Goal: Task Accomplishment & Management: Complete application form

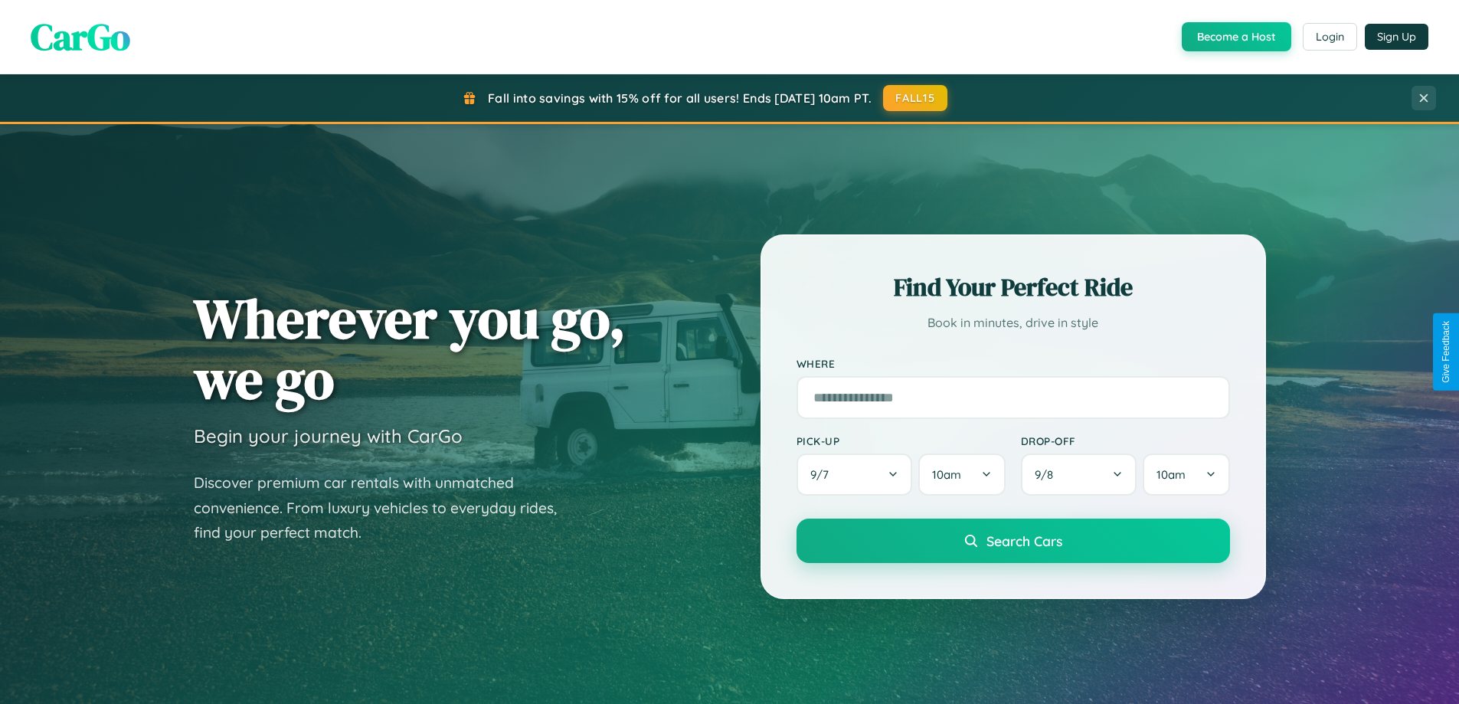
scroll to position [1054, 0]
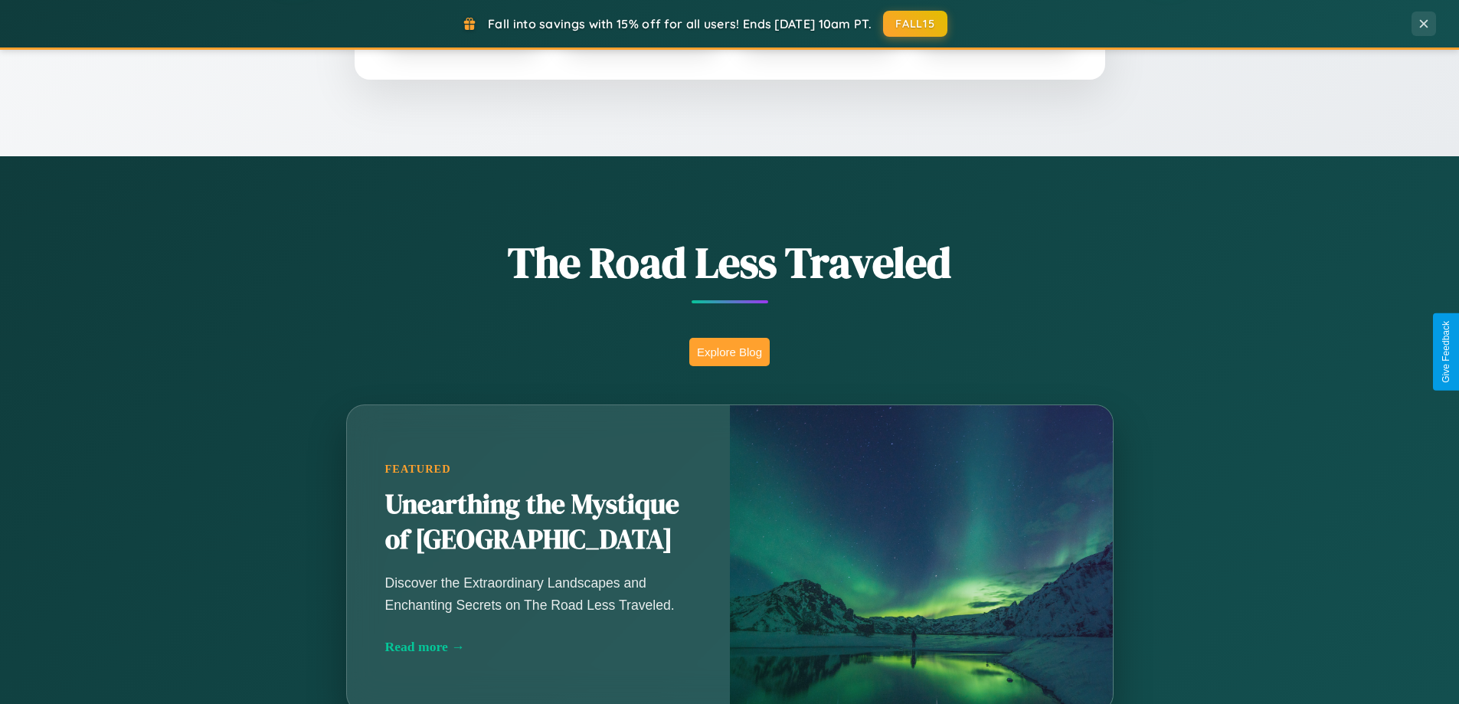
click at [729, 352] on button "Explore Blog" at bounding box center [729, 352] width 80 height 28
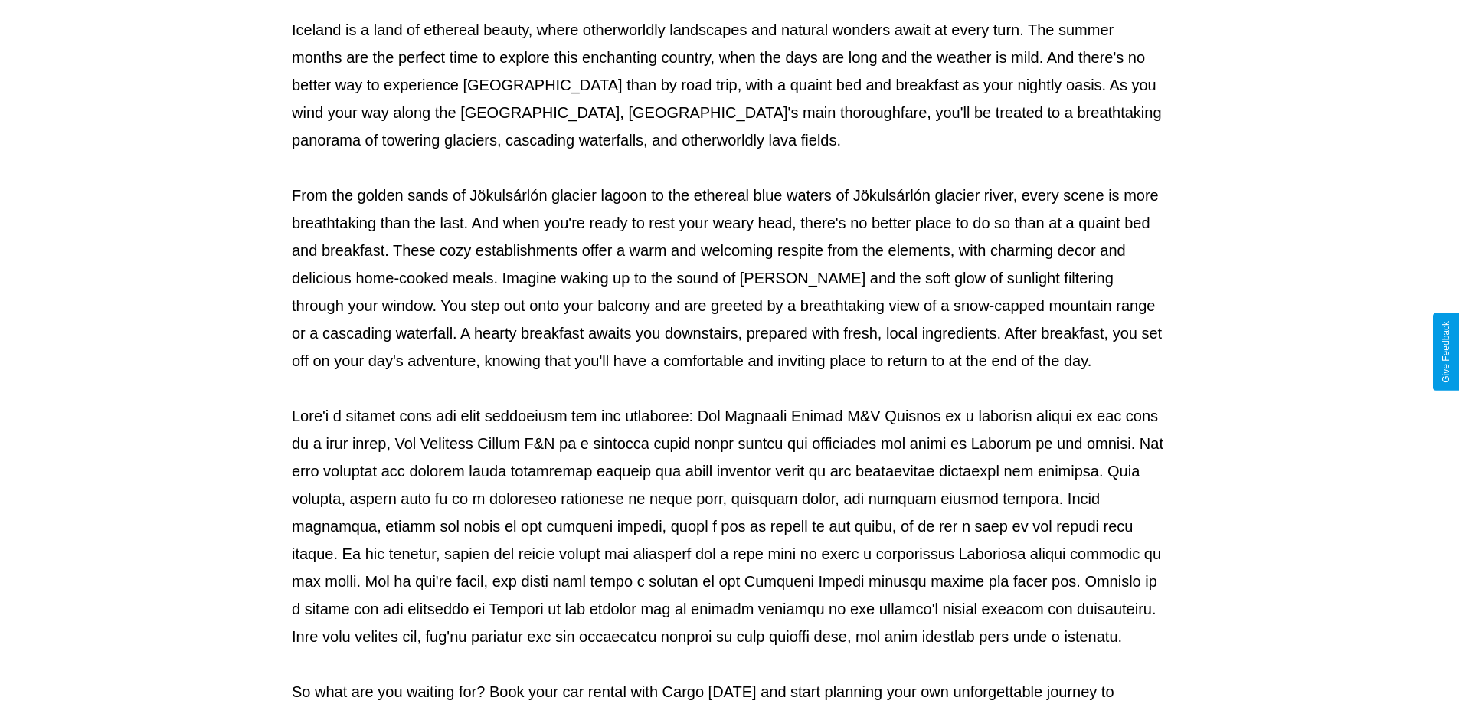
scroll to position [496, 0]
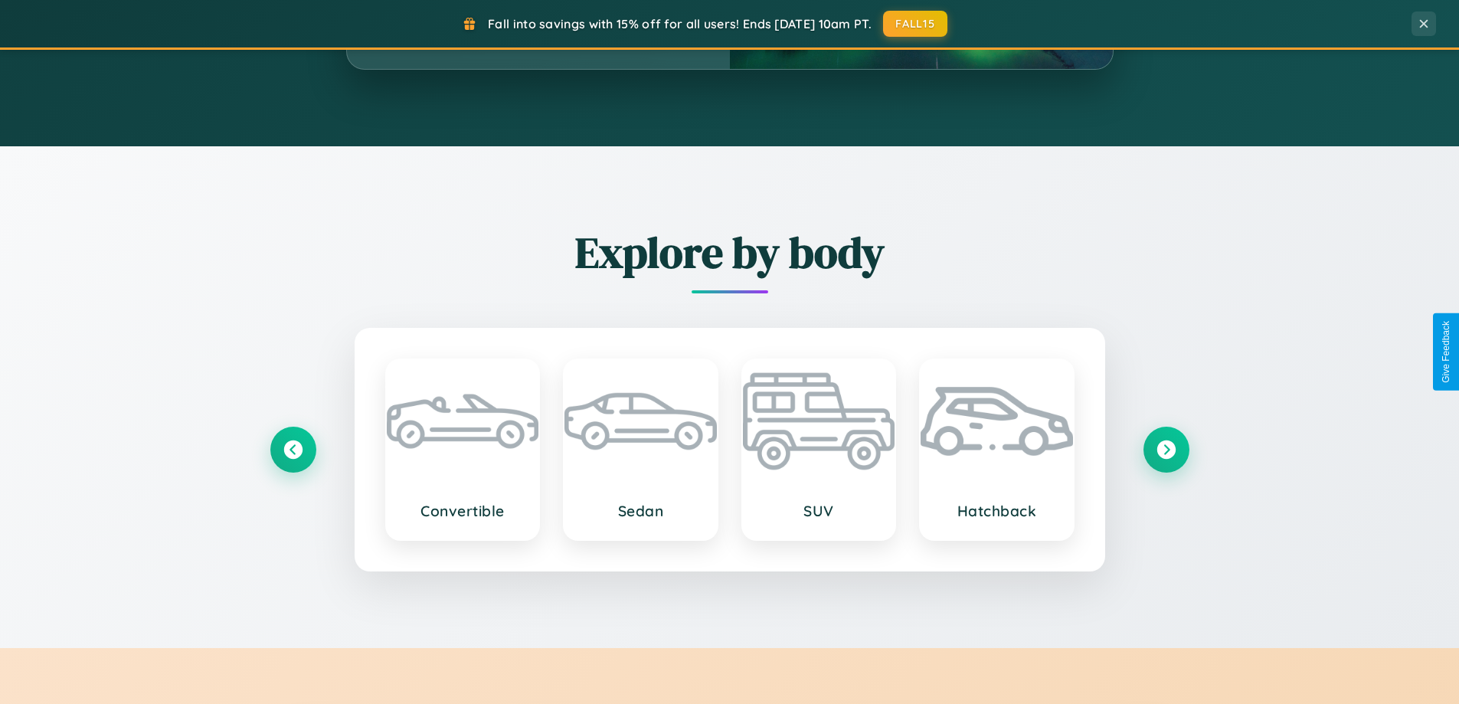
scroll to position [2948, 0]
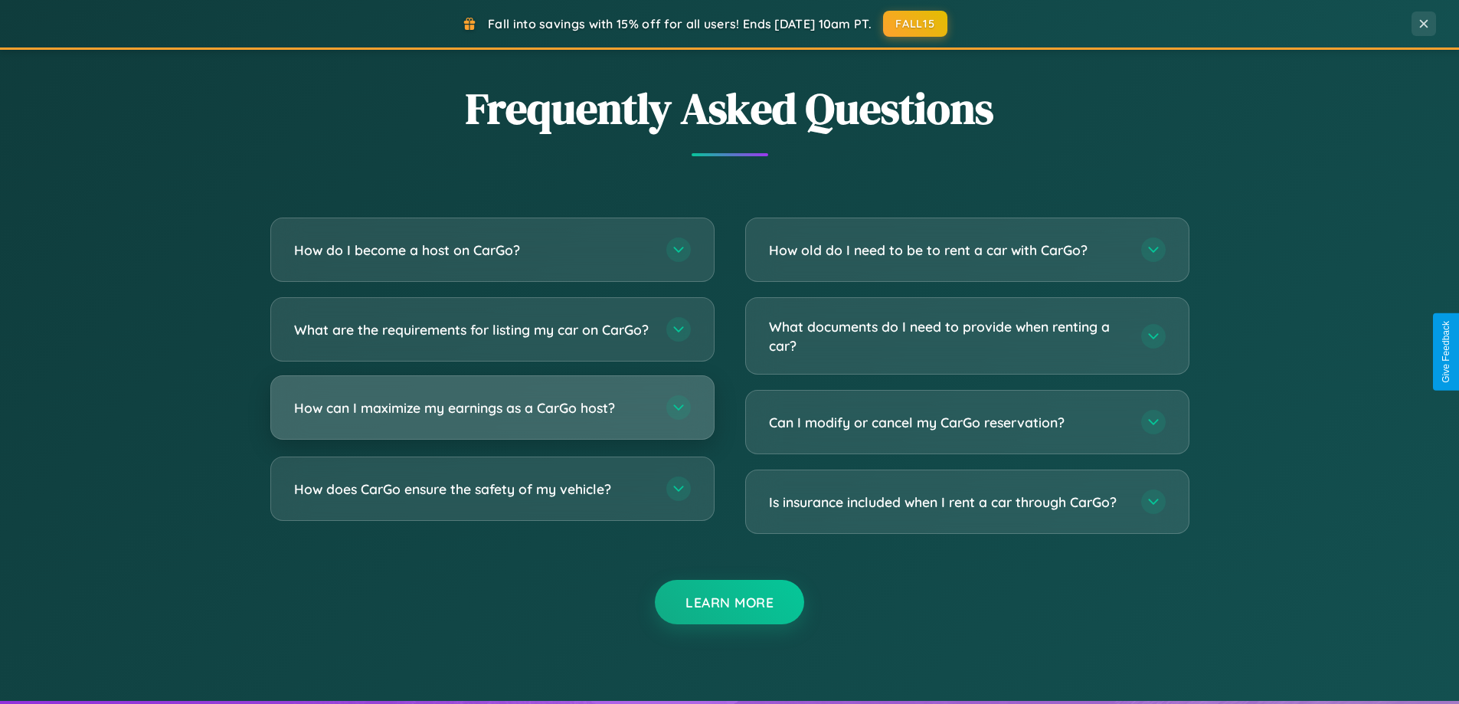
click at [492, 417] on h3 "How can I maximize my earnings as a CarGo host?" at bounding box center [472, 407] width 357 height 19
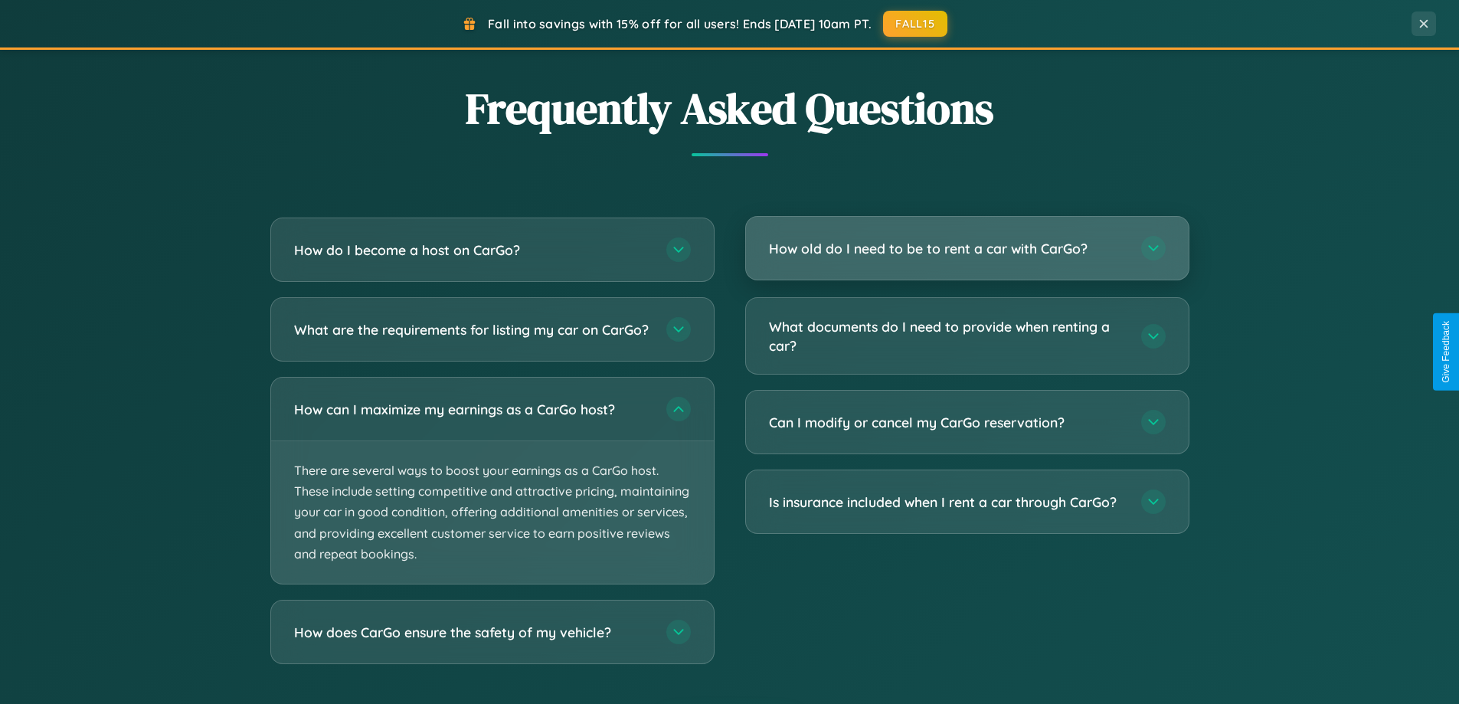
click at [967, 249] on h3 "How old do I need to be to rent a car with CarGo?" at bounding box center [947, 248] width 357 height 19
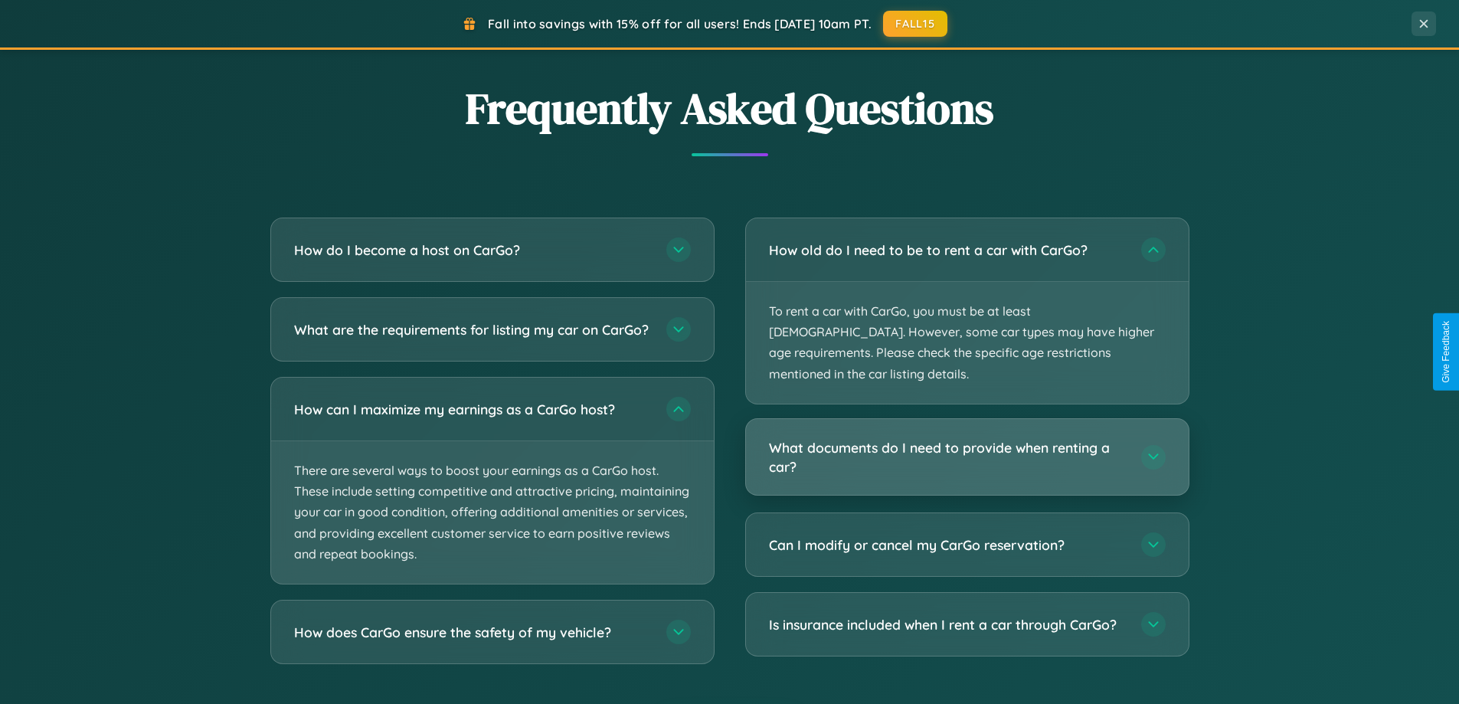
click at [967, 438] on h3 "What documents do I need to provide when renting a car?" at bounding box center [947, 457] width 357 height 38
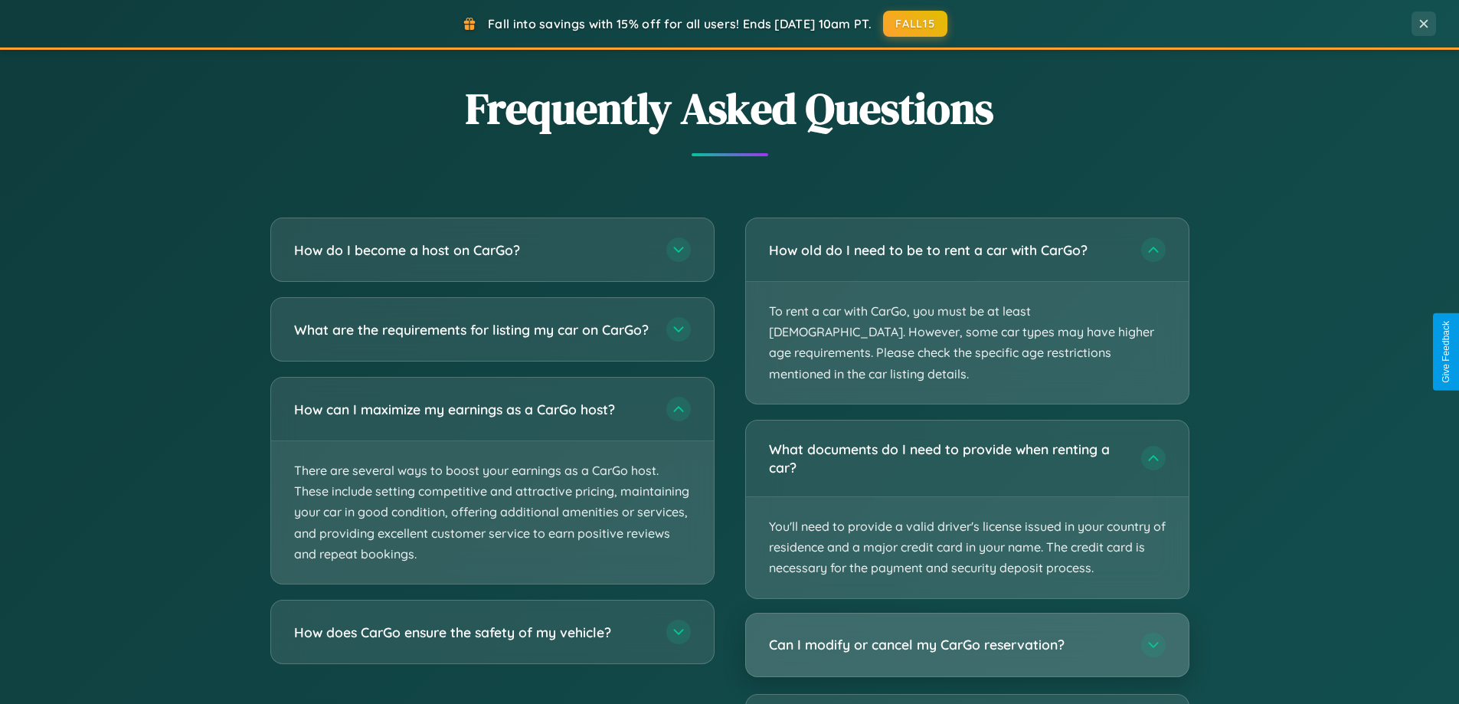
click at [967, 635] on h3 "Can I modify or cancel my CarGo reservation?" at bounding box center [947, 644] width 357 height 19
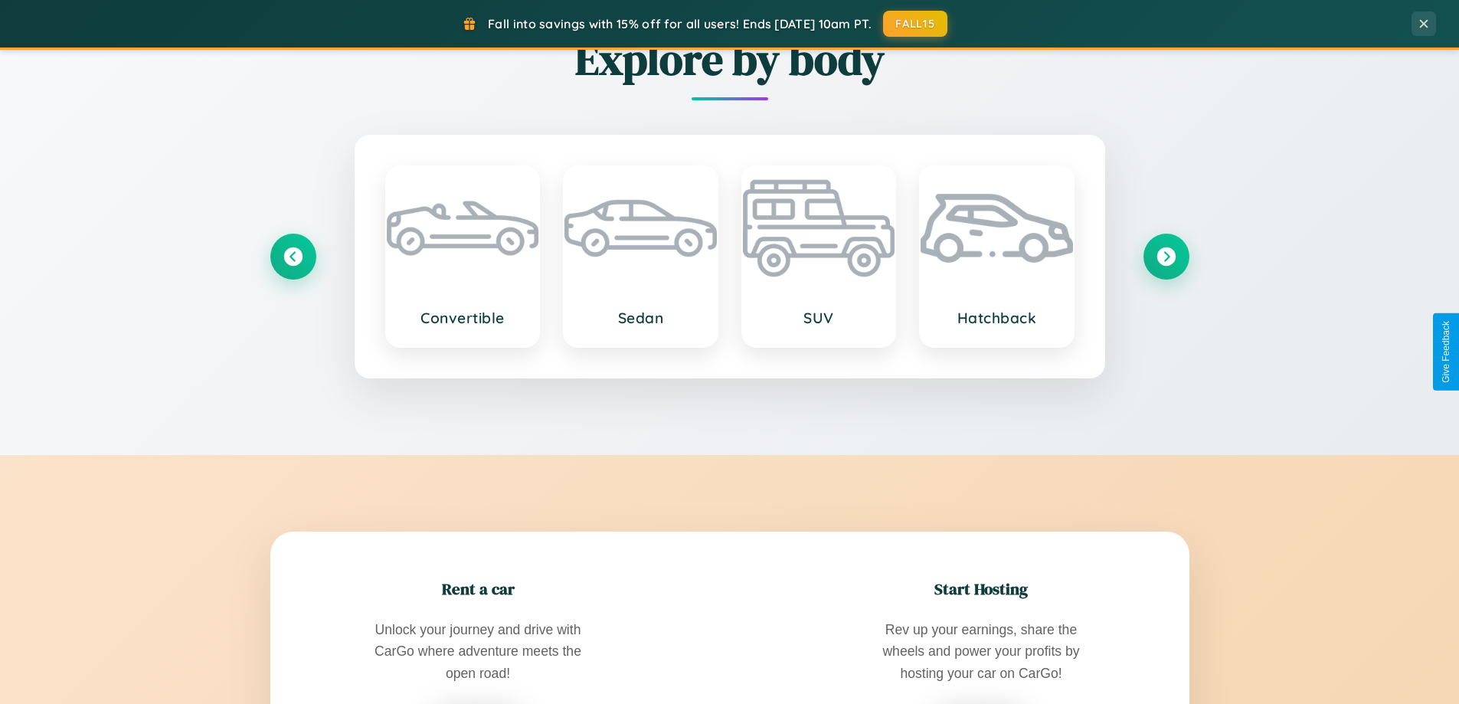
scroll to position [1795, 0]
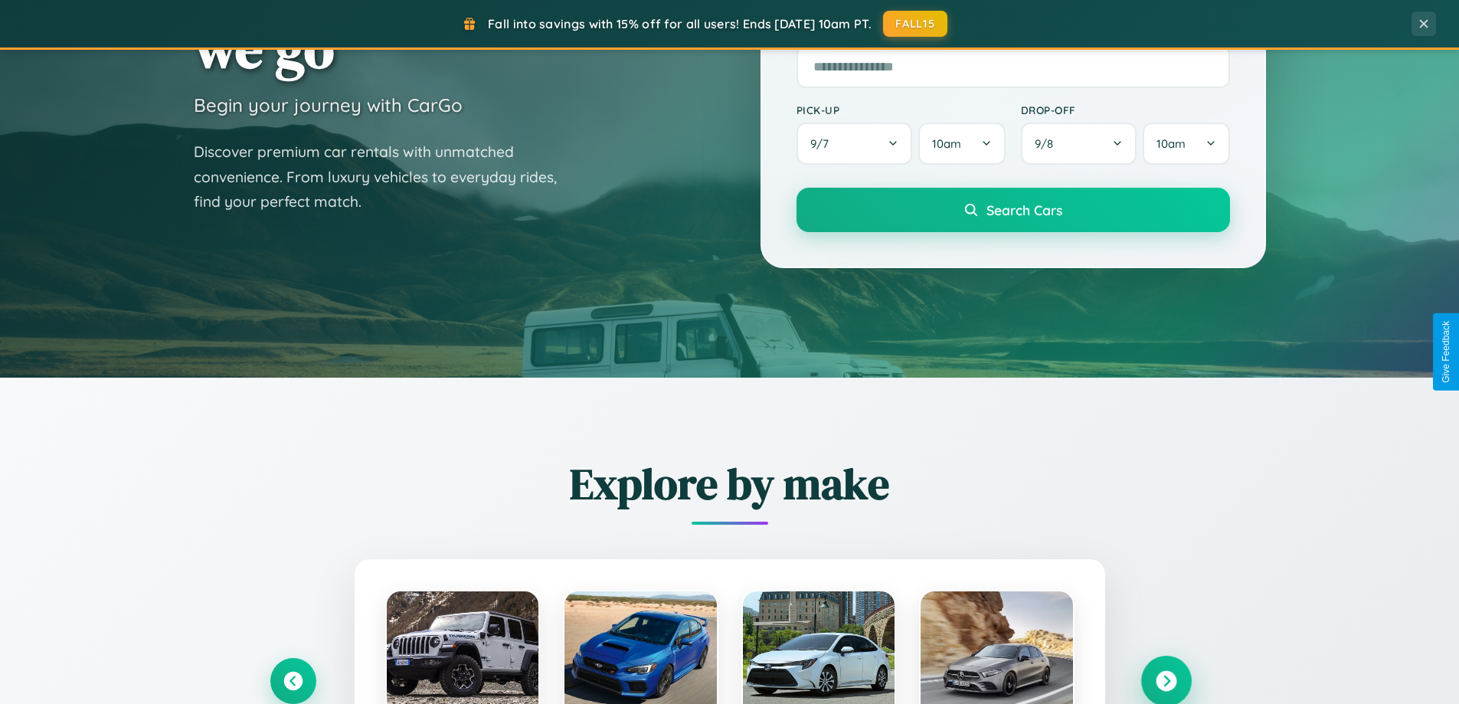
click at [1166, 679] on icon at bounding box center [1166, 681] width 21 height 21
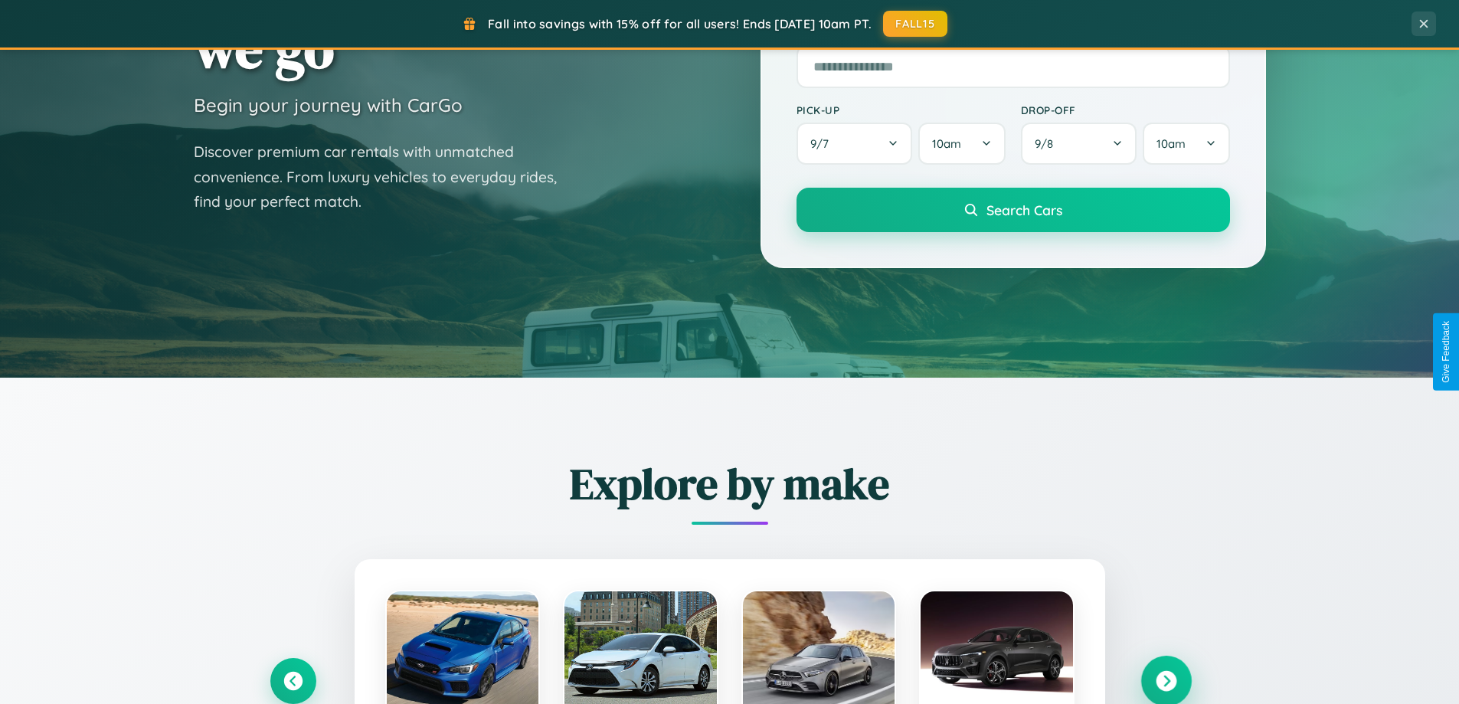
click at [1166, 681] on icon at bounding box center [1166, 681] width 21 height 21
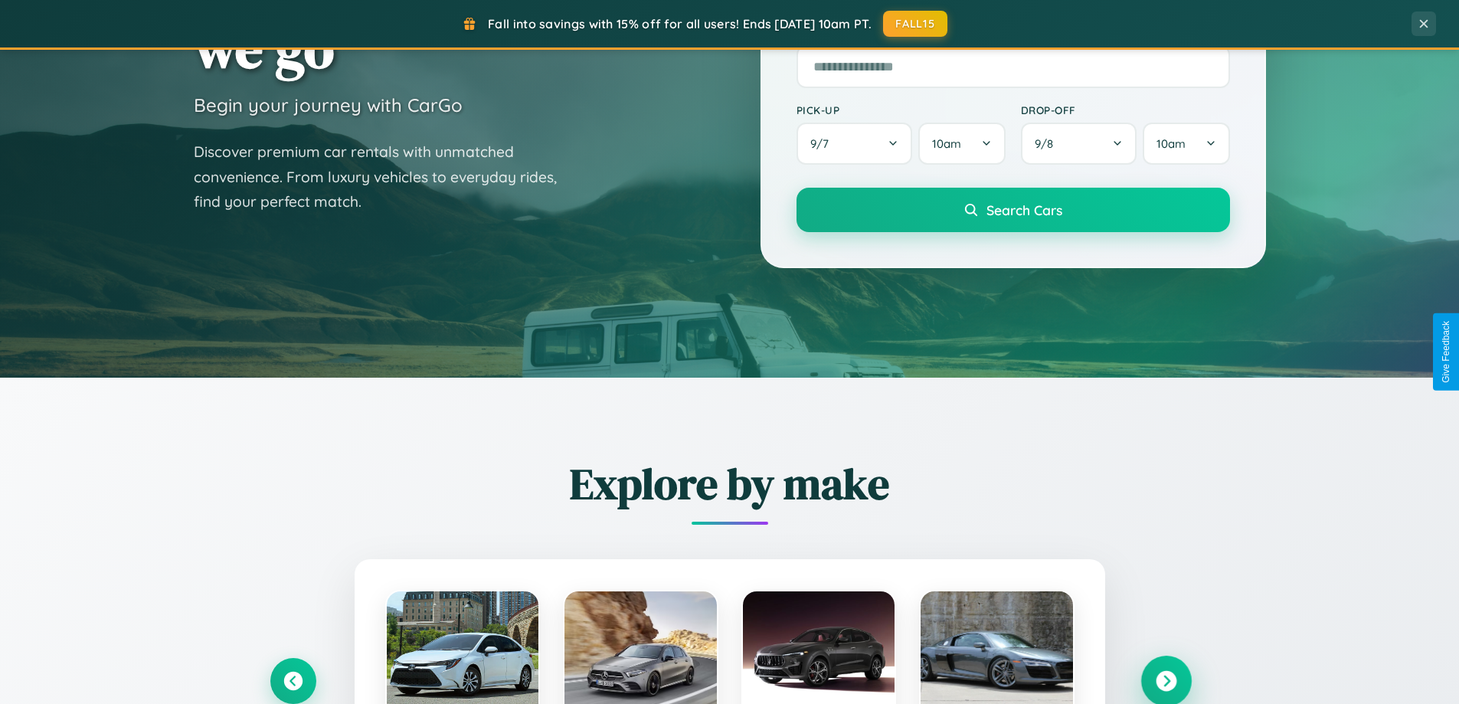
click at [1166, 679] on icon at bounding box center [1166, 681] width 21 height 21
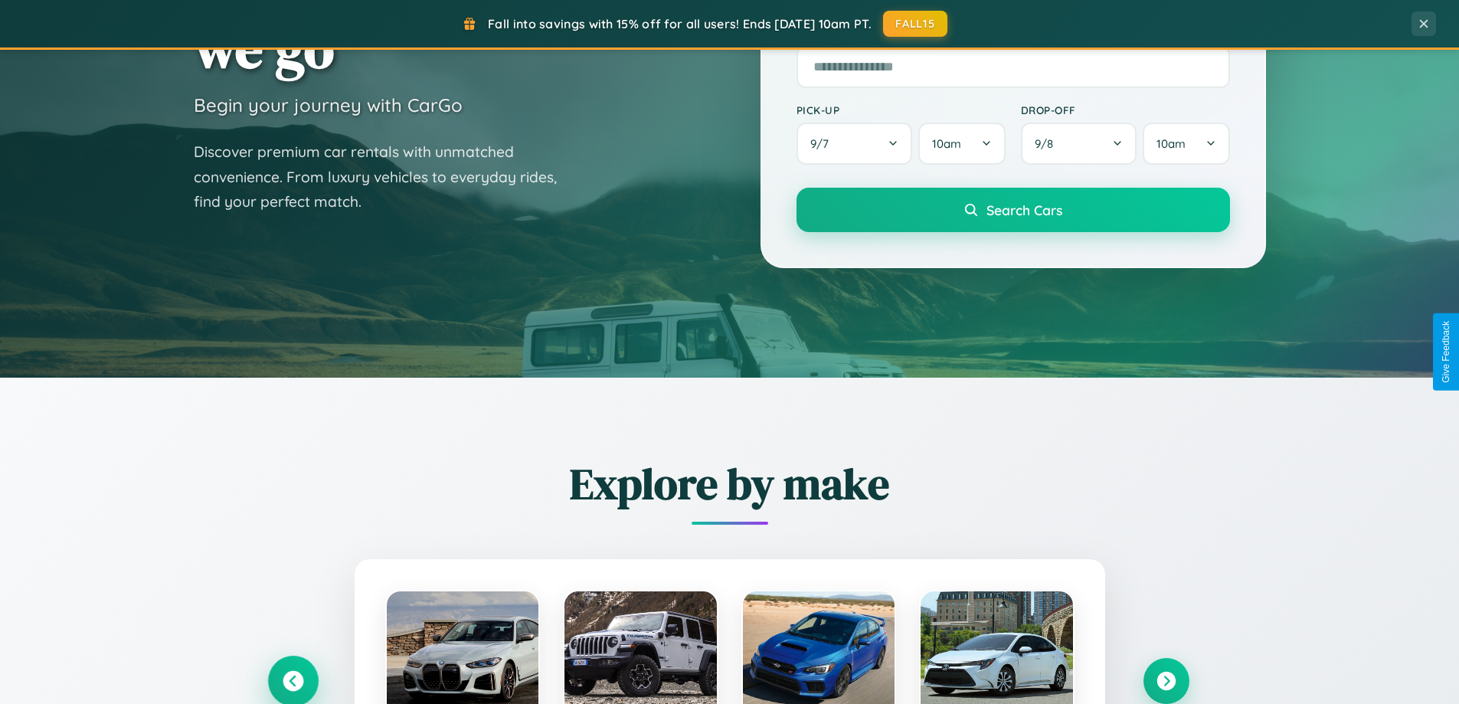
click at [293, 681] on icon at bounding box center [293, 681] width 21 height 21
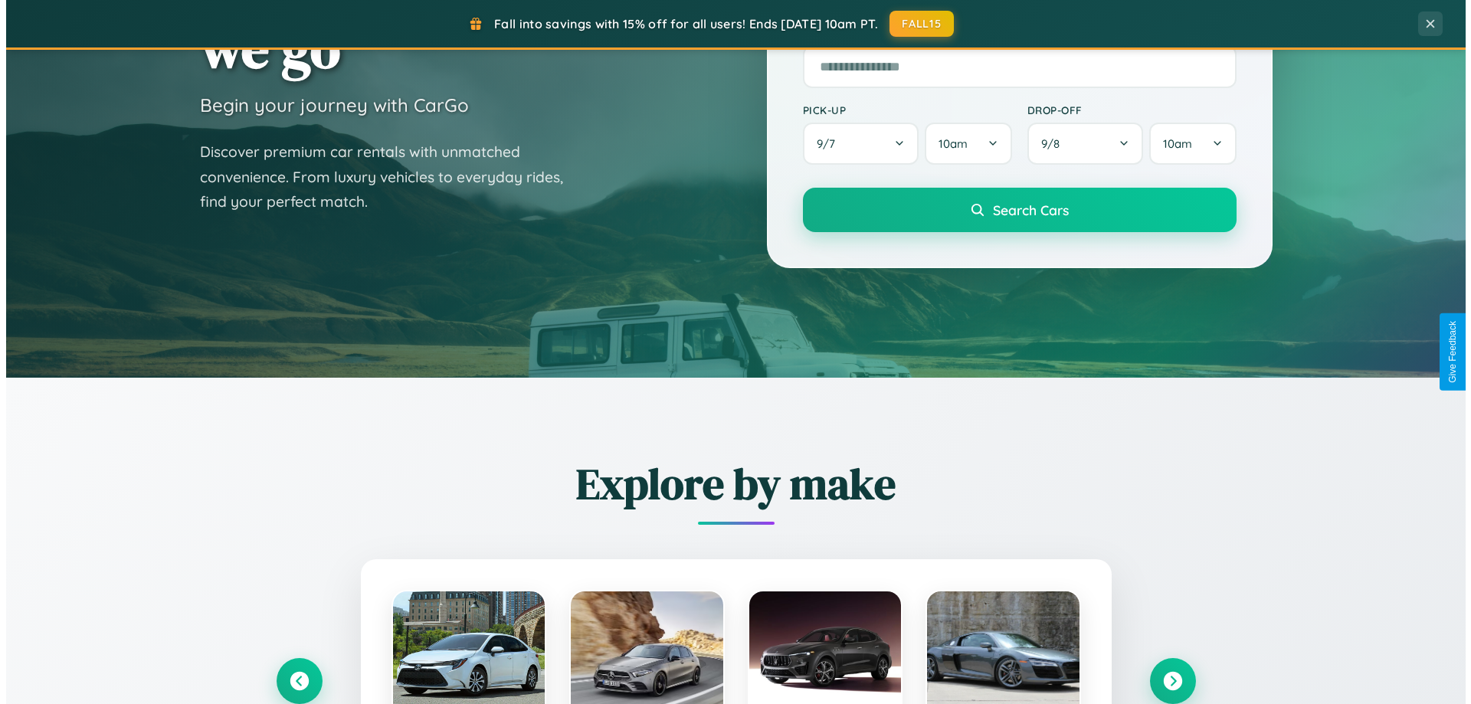
scroll to position [0, 0]
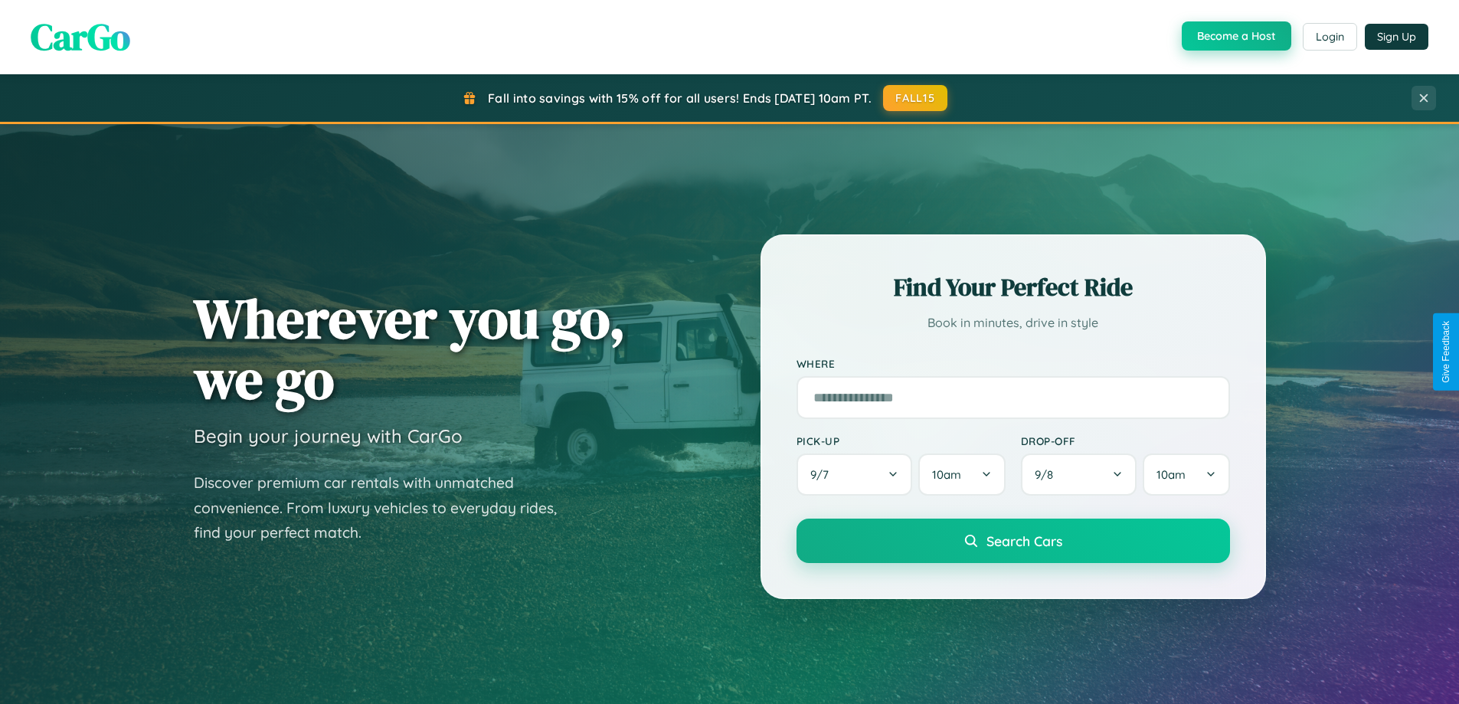
click at [1235, 37] on button "Become a Host" at bounding box center [1237, 35] width 110 height 29
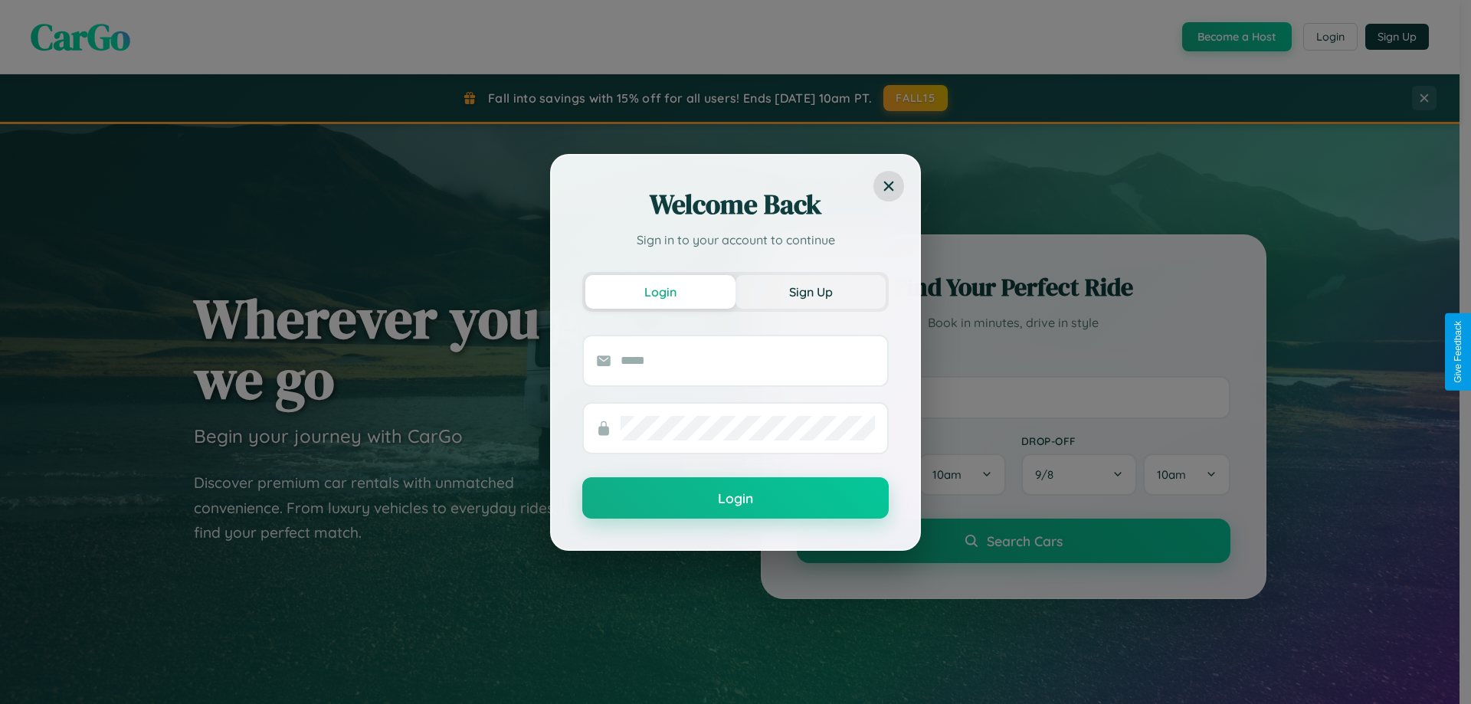
click at [810, 291] on button "Sign Up" at bounding box center [810, 292] width 150 height 34
